Goal: Task Accomplishment & Management: Complete application form

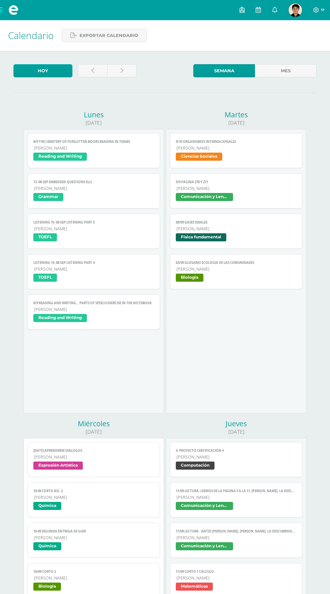
scroll to position [257, 0]
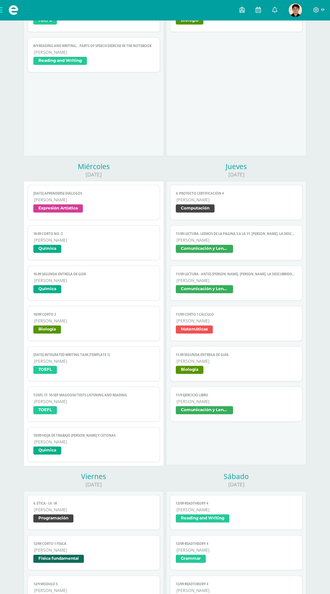
click at [107, 283] on span "[PERSON_NAME]" at bounding box center [94, 281] width 120 height 6
click at [61, 289] on span "Química" at bounding box center [93, 290] width 120 height 10
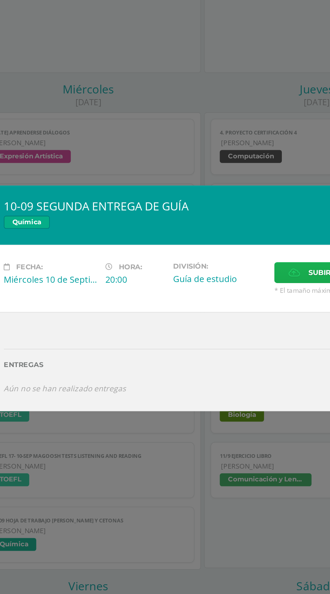
click at [211, 279] on label "Subir tarea" at bounding box center [240, 281] width 61 height 13
click at [0, 0] on input "Subir tarea" at bounding box center [0, 0] width 0 height 0
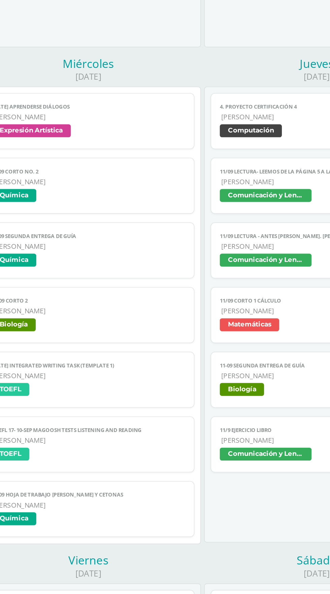
scroll to position [257, 0]
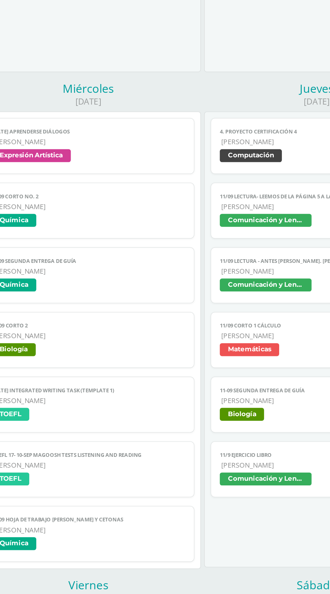
click at [98, 291] on span "Química" at bounding box center [93, 290] width 120 height 10
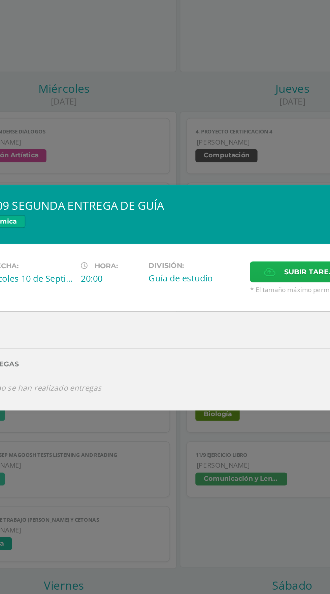
click at [212, 287] on label "Subir tarea" at bounding box center [240, 281] width 61 height 13
click at [0, 0] on input "Subir tarea" at bounding box center [0, 0] width 0 height 0
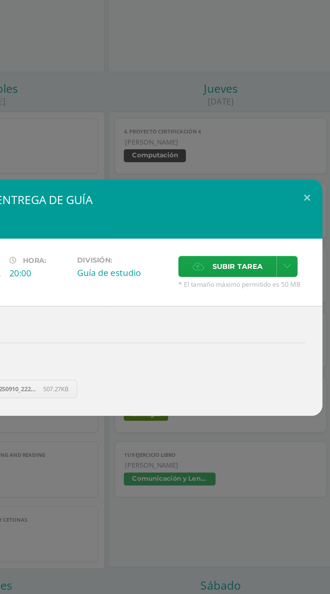
click at [247, 260] on div "10-09 SEGUNDA ENTREGA DE GUÍA Química" at bounding box center [164, 241] width 269 height 37
click at [243, 274] on span "Subir tarea" at bounding box center [246, 277] width 31 height 12
click at [0, 0] on input "Subir tarea" at bounding box center [0, 0] width 0 height 0
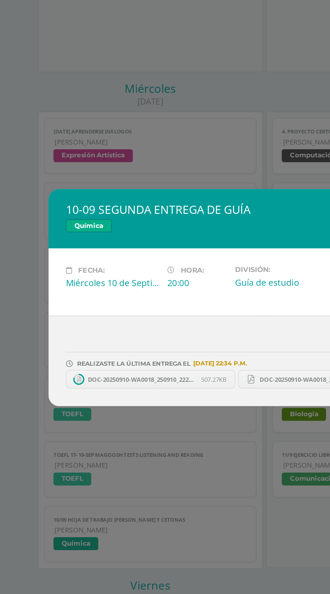
click at [26, 191] on div "10-09 SEGUNDA ENTREGA DE GUÍA Química Fecha: Miércoles 10 de Septiembre Hora: 2…" at bounding box center [165, 297] width 330 height 594
